Goal: Use online tool/utility: Utilize a website feature to perform a specific function

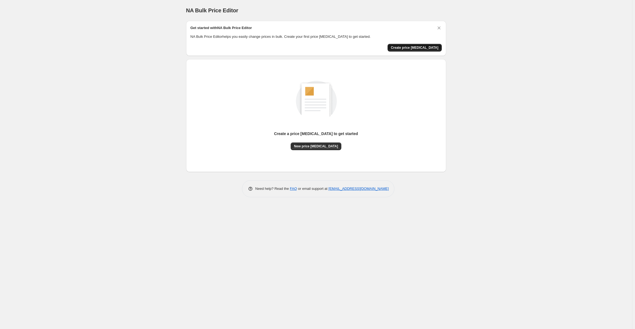
click at [421, 48] on span "Create price [MEDICAL_DATA]" at bounding box center [415, 47] width 48 height 4
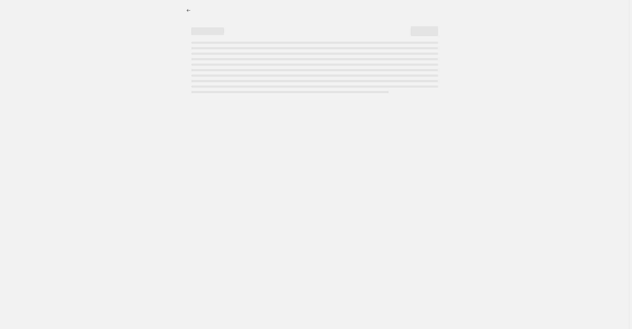
select select "percentage"
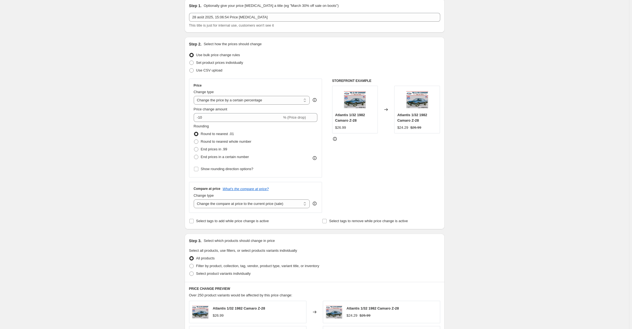
scroll to position [27, 0]
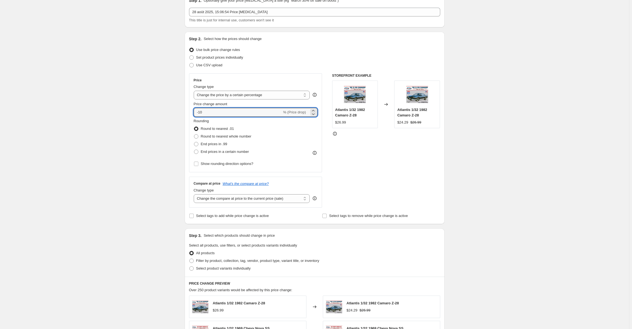
drag, startPoint x: 214, startPoint y: 113, endPoint x: 223, endPoint y: 99, distance: 16.6
click at [201, 114] on input "-10" at bounding box center [238, 112] width 88 height 9
type input "-1"
type input "-80"
click at [501, 121] on div "Create new price change job. This page is ready Create new price change job Dra…" at bounding box center [314, 248] width 629 height 551
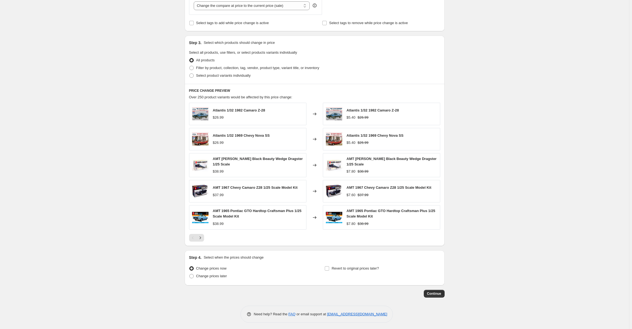
scroll to position [221, 0]
click at [431, 291] on span "Continue" at bounding box center [434, 293] width 14 height 4
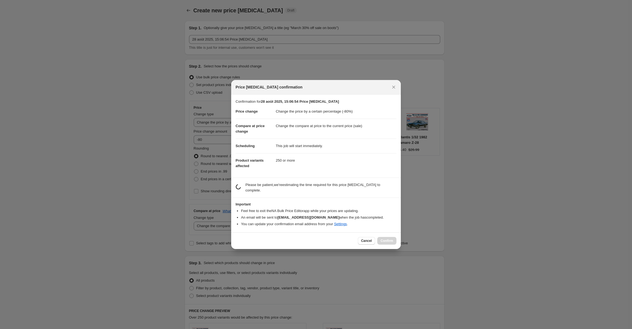
scroll to position [0, 0]
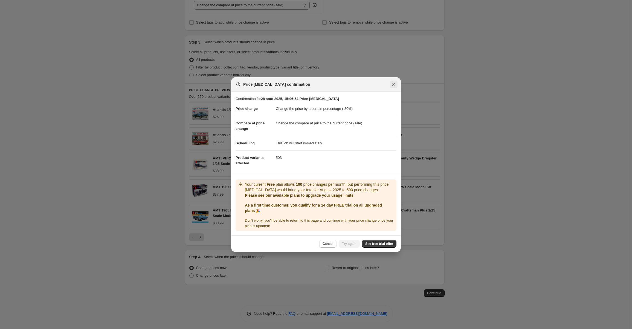
click at [395, 85] on icon "Close" at bounding box center [393, 84] width 5 height 5
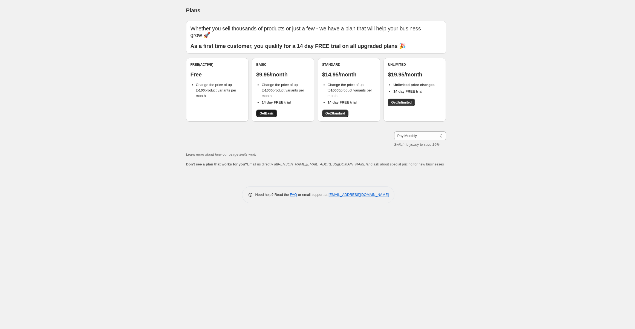
click at [268, 113] on span "Get Basic" at bounding box center [266, 113] width 14 height 4
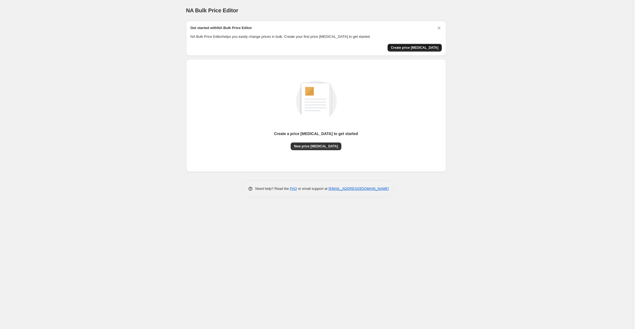
click at [425, 49] on span "Create price [MEDICAL_DATA]" at bounding box center [415, 47] width 48 height 4
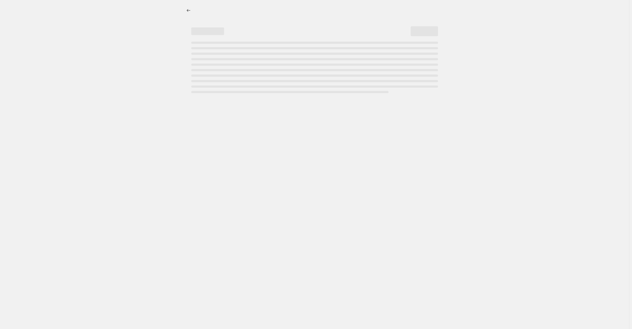
select select "percentage"
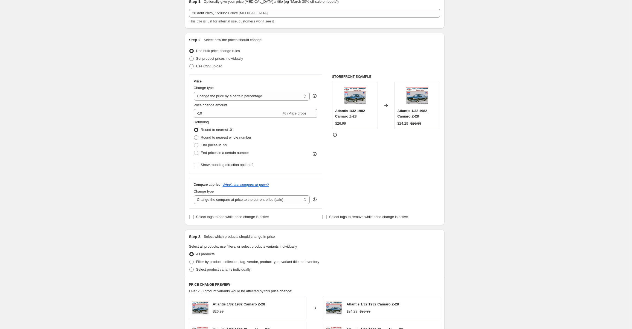
scroll to position [82, 0]
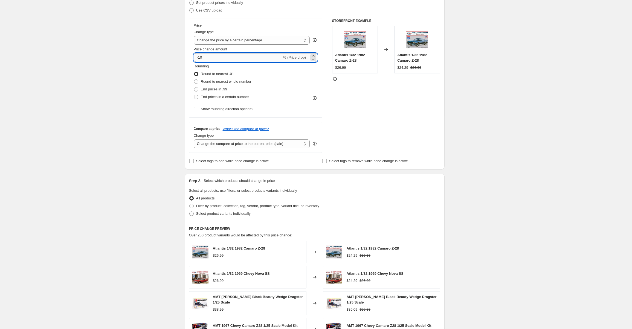
drag, startPoint x: 209, startPoint y: 59, endPoint x: 200, endPoint y: 57, distance: 8.4
click at [200, 57] on input "-10" at bounding box center [238, 57] width 88 height 9
type input "-80"
click at [507, 100] on div "Create new price [MEDICAL_DATA]. This page is ready Create new price [MEDICAL_D…" at bounding box center [314, 193] width 629 height 551
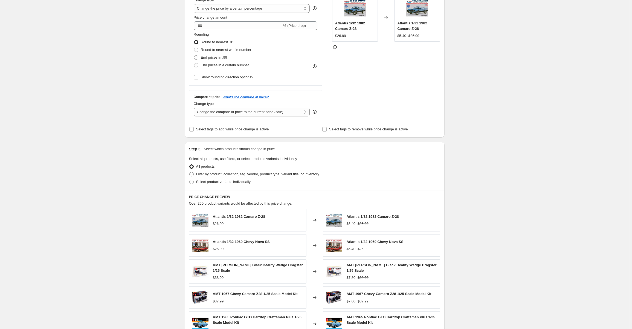
scroll to position [221, 0]
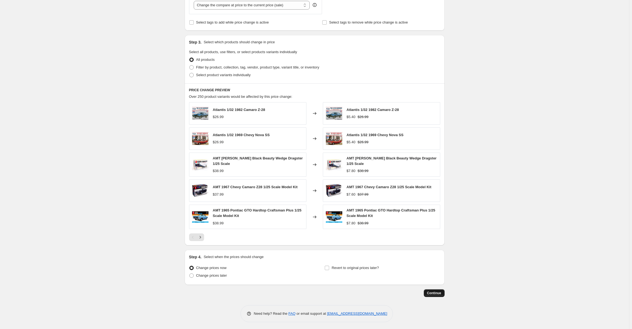
click at [438, 291] on span "Continue" at bounding box center [434, 293] width 14 height 4
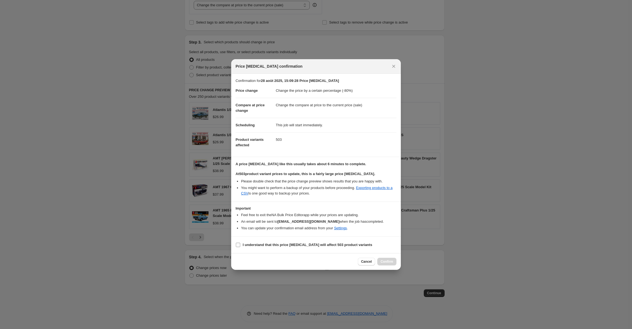
click at [239, 245] on input "I understand that this price [MEDICAL_DATA] will affect 503 product variants" at bounding box center [238, 245] width 4 height 4
checkbox input "true"
click at [390, 264] on button "Confirm" at bounding box center [386, 262] width 19 height 8
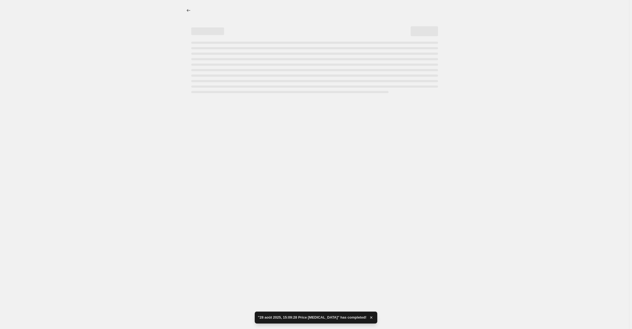
select select "percentage"
